Goal: Task Accomplishment & Management: Manage account settings

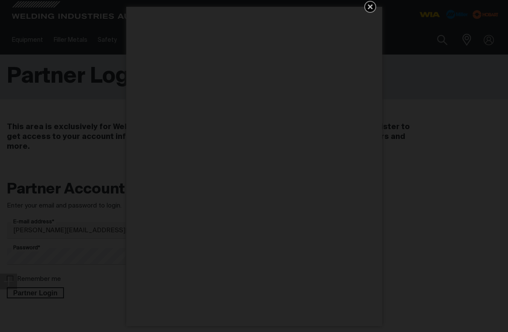
click at [370, 7] on icon "Get 5 WIA Welding Guides Free!" at bounding box center [369, 6] width 5 height 5
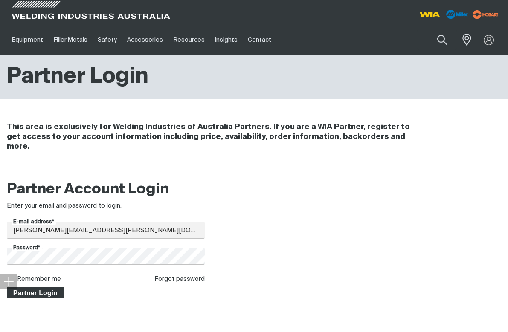
click at [34, 287] on span "Partner Login" at bounding box center [35, 292] width 55 height 11
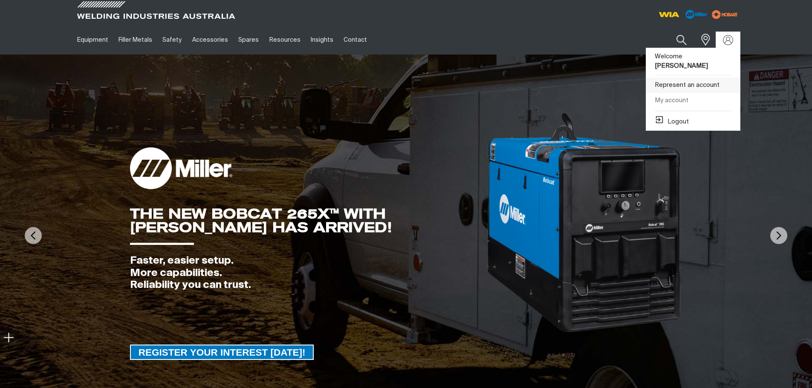
click at [507, 78] on link "Represent an account" at bounding box center [693, 86] width 94 height 16
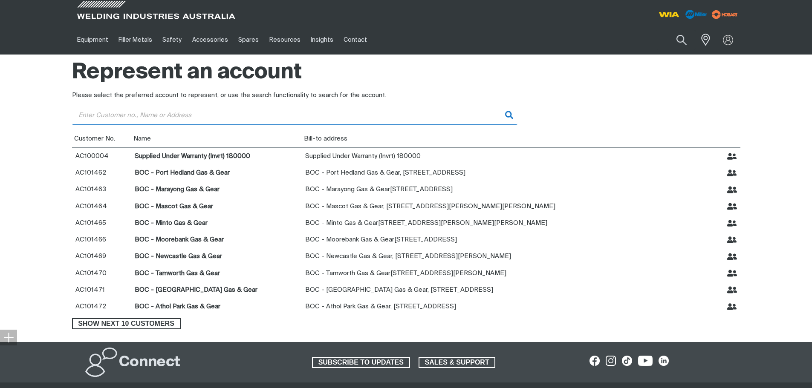
click at [212, 117] on input "Customer" at bounding box center [294, 115] width 445 height 19
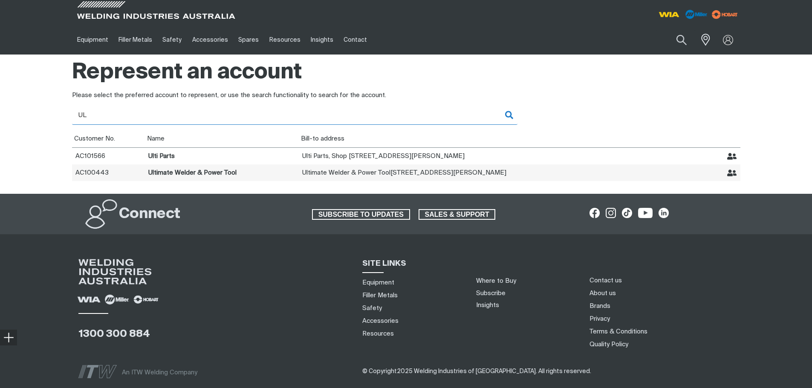
type input "UL"
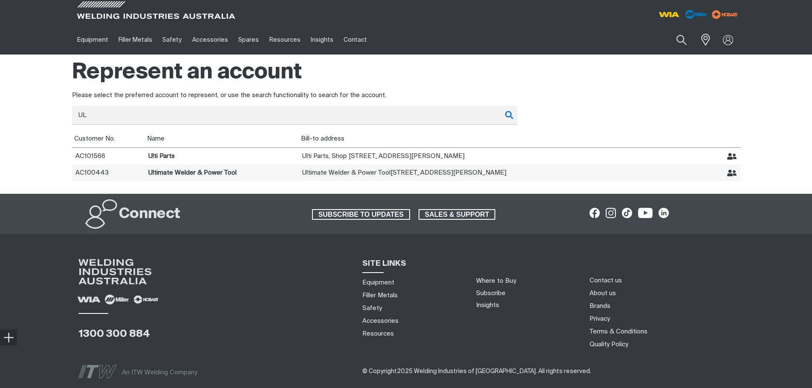
click at [201, 173] on td "Ultimate Welder & Power Tool" at bounding box center [222, 173] width 154 height 17
click at [507, 176] on icon "Represent Ultimate Welder & Power Tool" at bounding box center [732, 173] width 10 height 7
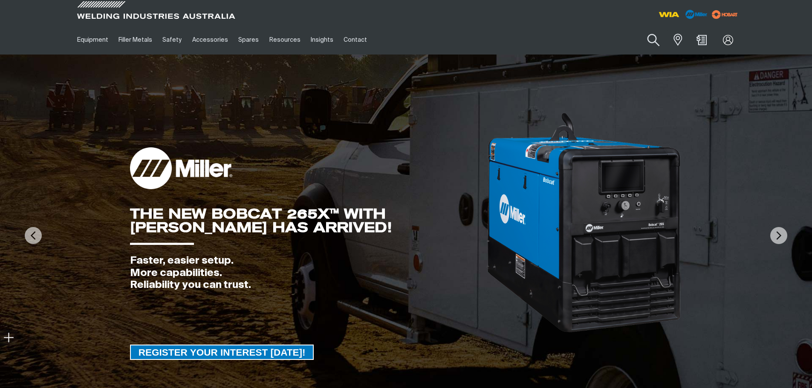
click at [507, 39] on button "Search products" at bounding box center [653, 40] width 35 height 24
click at [507, 42] on input "Search" at bounding box center [601, 39] width 131 height 19
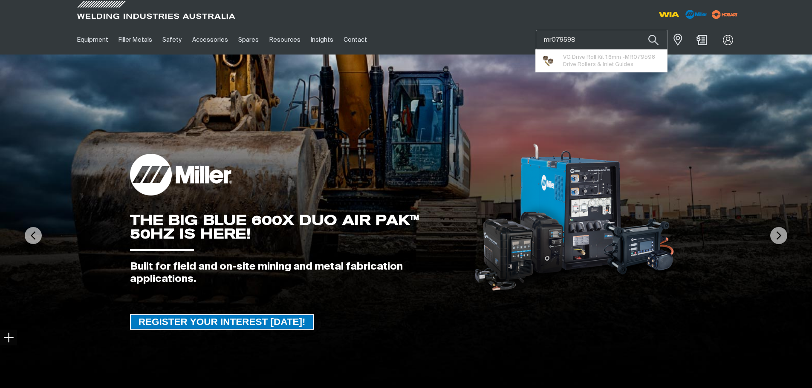
type input "mr079598"
click at [507, 30] on button "Search products" at bounding box center [653, 40] width 29 height 20
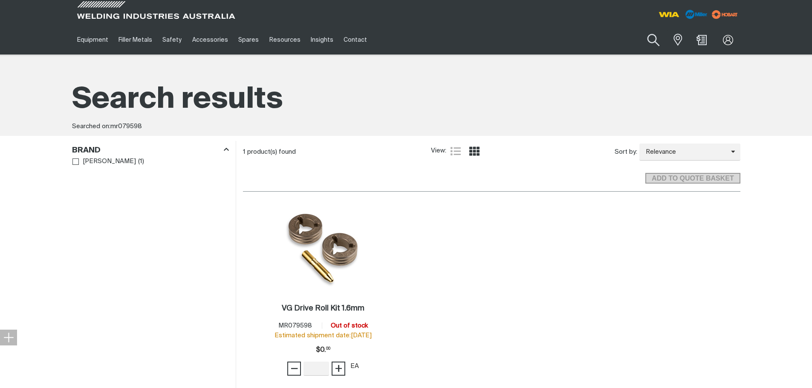
click at [507, 35] on button "Search products" at bounding box center [653, 40] width 35 height 24
click at [507, 39] on input "mr079598" at bounding box center [601, 39] width 131 height 19
click at [507, 30] on button "Search products" at bounding box center [653, 40] width 29 height 20
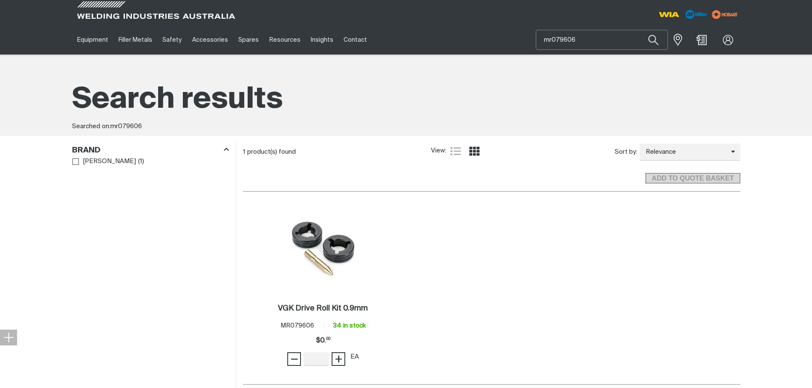
click at [507, 35] on input "mr079606" at bounding box center [601, 39] width 131 height 19
type input "mr046792"
click at [507, 30] on button "Search products" at bounding box center [653, 40] width 29 height 20
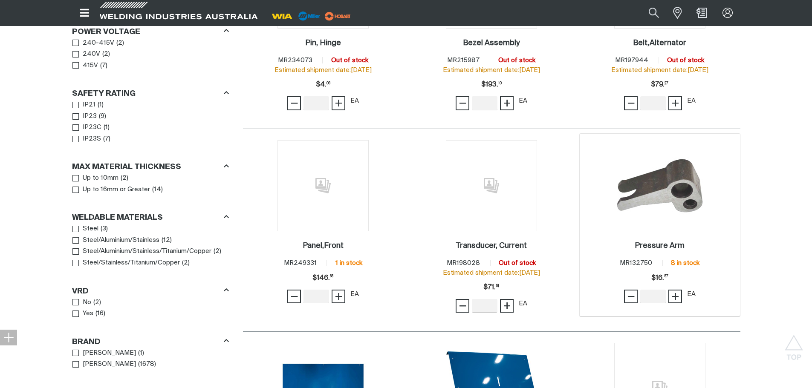
scroll to position [298, 0]
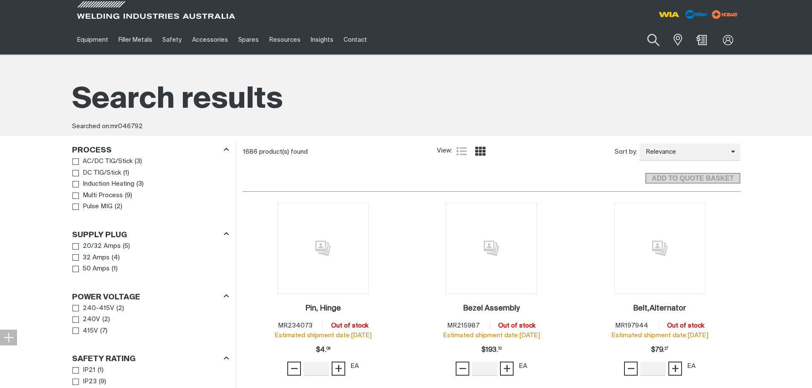
click at [507, 43] on button "Search products" at bounding box center [653, 40] width 35 height 24
click at [507, 44] on input "mr046792" at bounding box center [601, 39] width 131 height 19
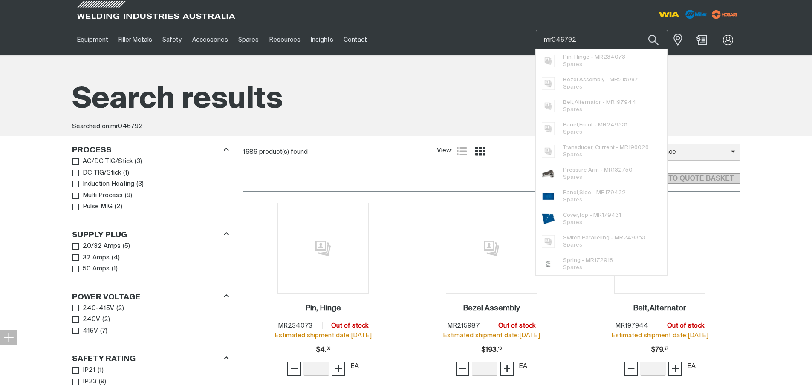
drag, startPoint x: 586, startPoint y: 43, endPoint x: 521, endPoint y: 43, distance: 64.8
click at [507, 43] on div "Equipment Stick Welders TIG Welders MIG Welders Multi-Process Welders Engine Dr…" at bounding box center [406, 39] width 668 height 29
paste input "MR252238"
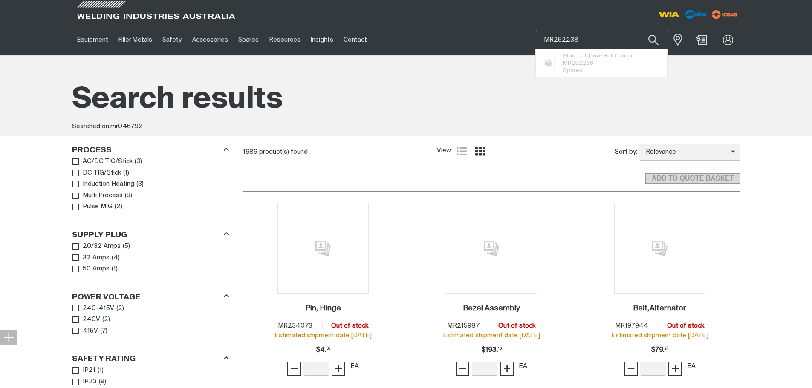
click at [507, 30] on button "Search products" at bounding box center [653, 40] width 29 height 20
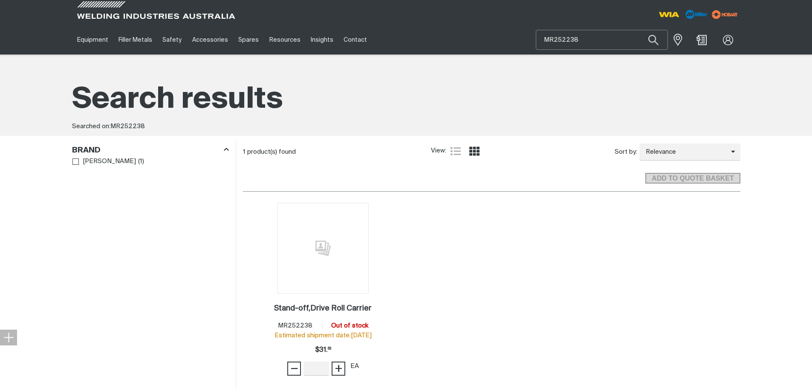
click at [507, 39] on input "MR252238" at bounding box center [601, 39] width 131 height 19
drag, startPoint x: 582, startPoint y: 38, endPoint x: 535, endPoint y: 41, distance: 47.8
click at [507, 41] on div "MR252238" at bounding box center [602, 40] width 132 height 20
click at [507, 30] on button "Search products" at bounding box center [653, 40] width 29 height 20
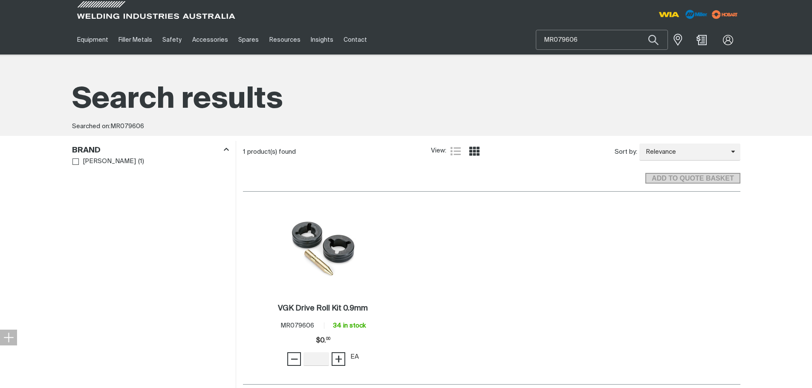
click at [507, 42] on input "MR079606" at bounding box center [601, 39] width 131 height 19
type input "MR190300"
click at [507, 66] on span "VG Drive Roll Kit 0.9-1.2mm - MR190300 Drive Rollers & Inlet Guides" at bounding box center [612, 63] width 98 height 22
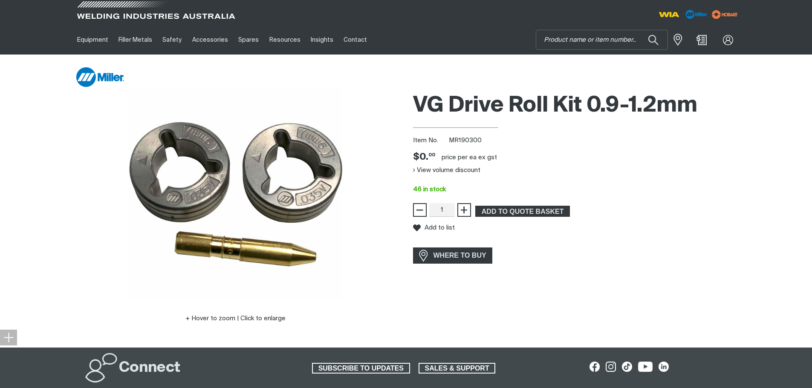
click at [139, 12] on span at bounding box center [156, 12] width 162 height 25
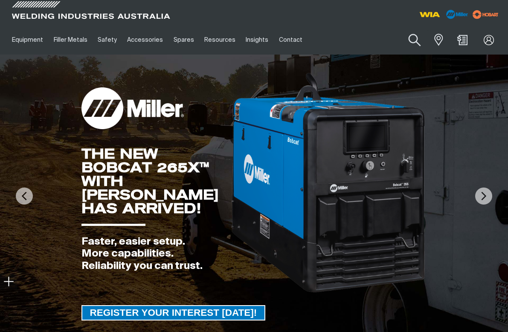
click at [413, 43] on button "Search products" at bounding box center [414, 40] width 35 height 24
click at [383, 39] on input "Search" at bounding box center [362, 39] width 131 height 19
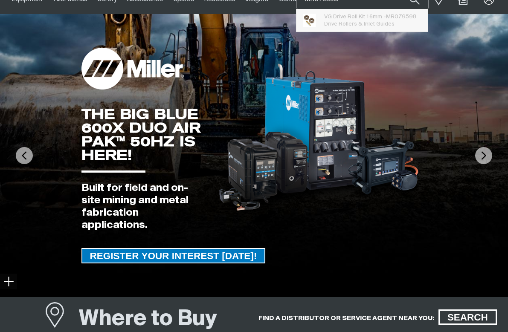
scroll to position [43, 0]
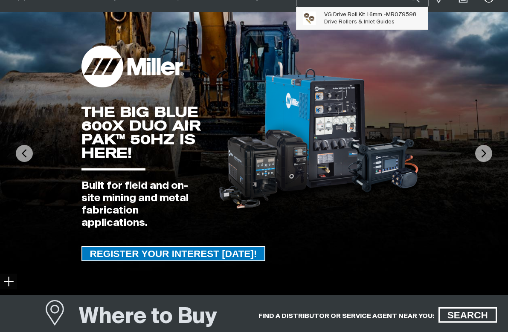
type input "MR079598"
click at [361, 14] on span "VG Drive Roll Kit 1.6mm - MR079598" at bounding box center [370, 14] width 92 height 7
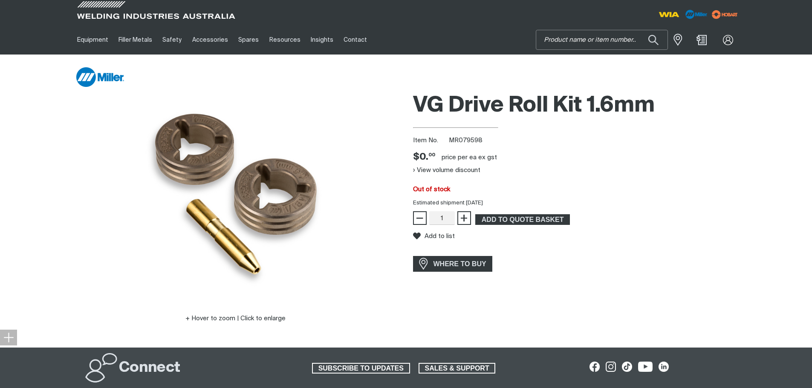
click at [507, 39] on input "Search" at bounding box center [601, 39] width 131 height 19
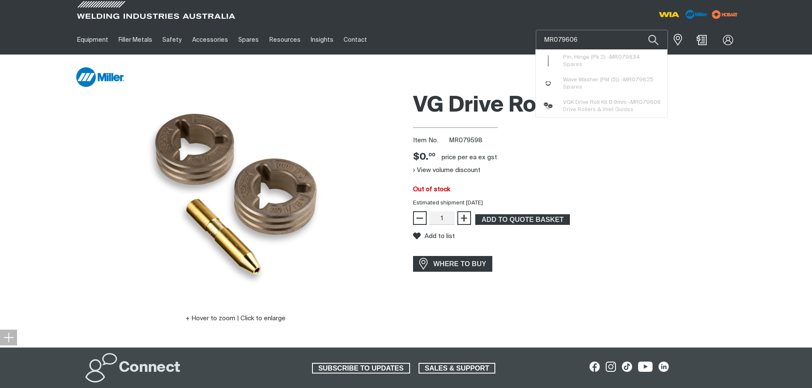
type input "MR079606"
click at [507, 30] on button "Search products" at bounding box center [653, 40] width 29 height 20
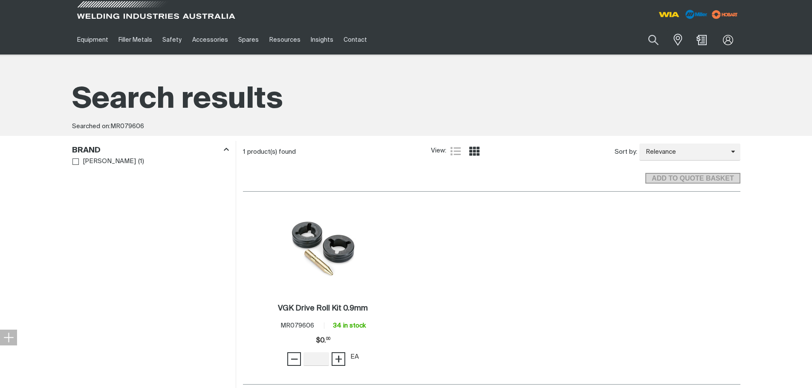
click at [131, 14] on span at bounding box center [156, 12] width 162 height 25
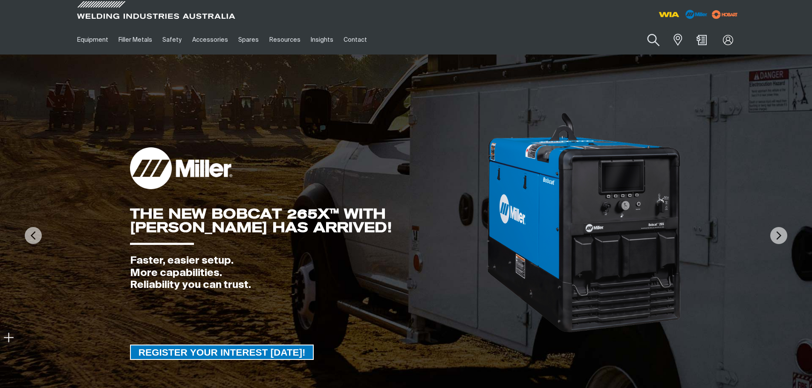
click at [507, 35] on button "Search products" at bounding box center [653, 40] width 35 height 24
click at [507, 40] on input "Search" at bounding box center [601, 39] width 131 height 19
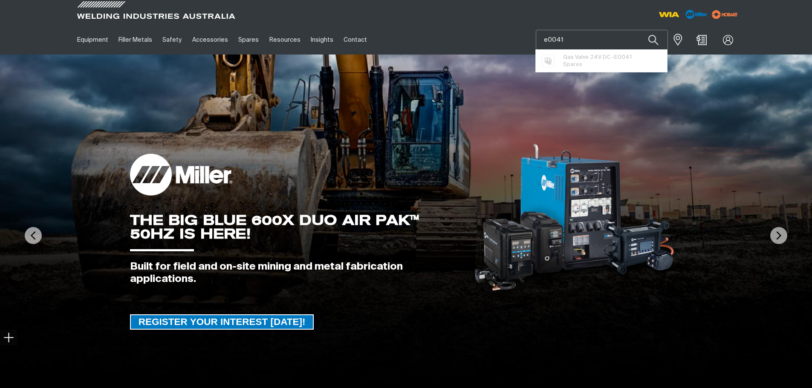
type input "e0041"
click at [507, 30] on button "Search products" at bounding box center [653, 40] width 29 height 20
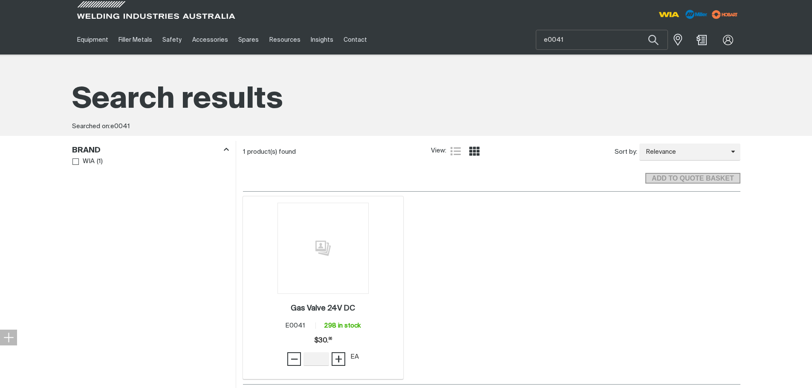
click at [334, 267] on img at bounding box center [322, 248] width 91 height 91
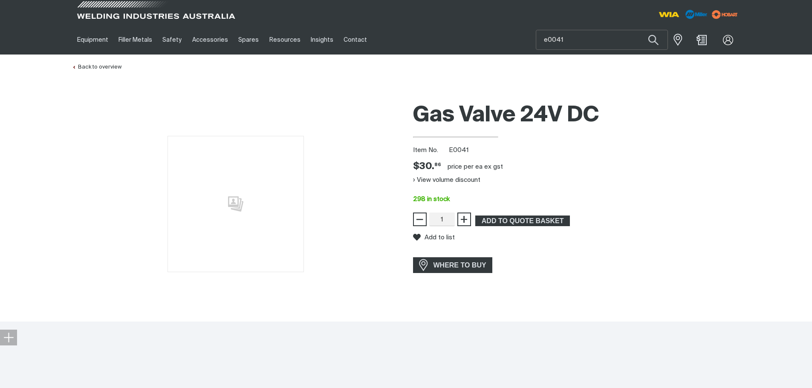
click at [119, 8] on span at bounding box center [156, 12] width 162 height 25
